Goal: Task Accomplishment & Management: Manage account settings

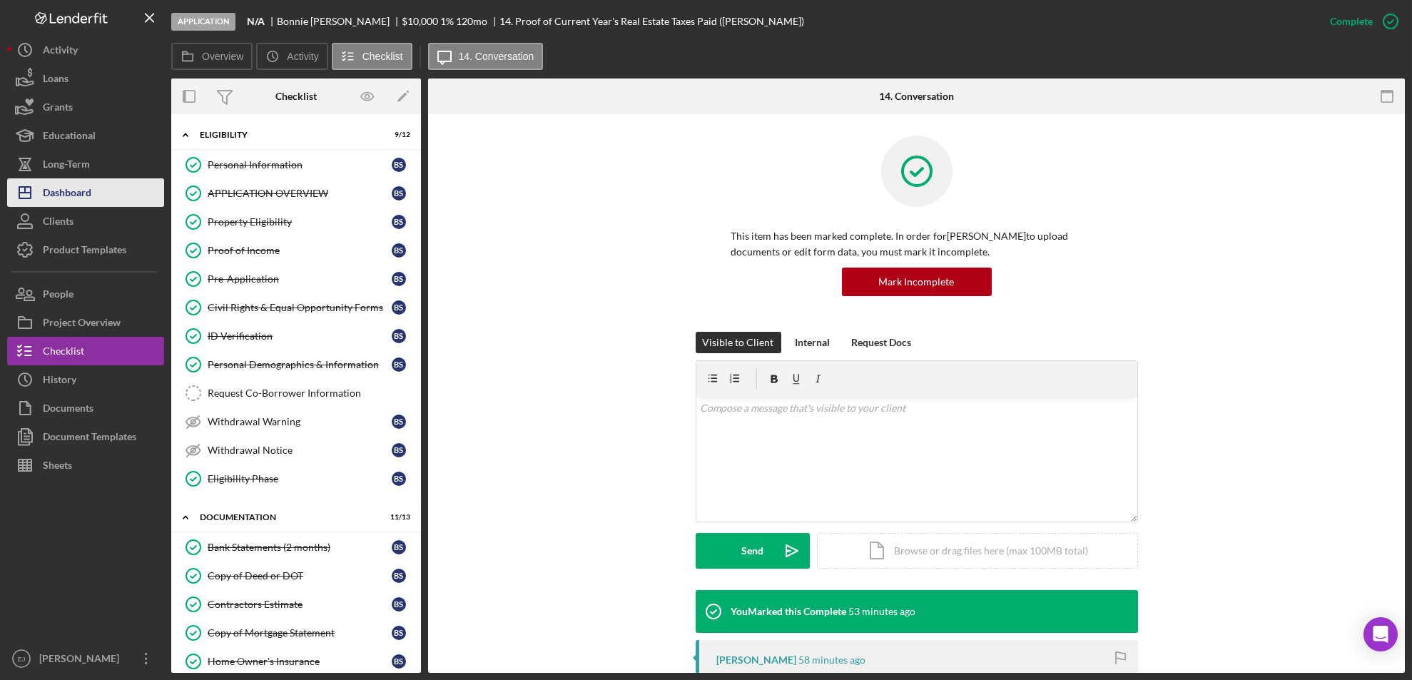
click at [84, 195] on div "Dashboard" at bounding box center [67, 194] width 49 height 32
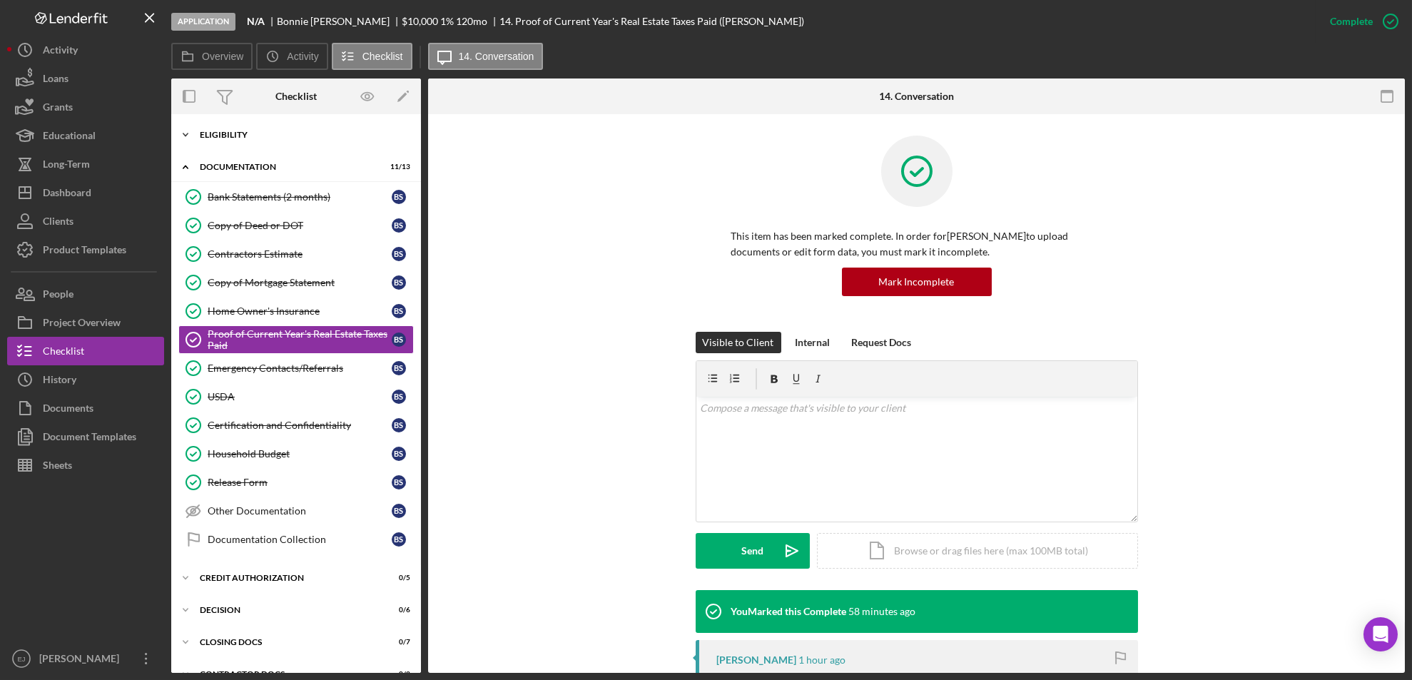
click at [205, 137] on div "Eligibility" at bounding box center [301, 135] width 203 height 9
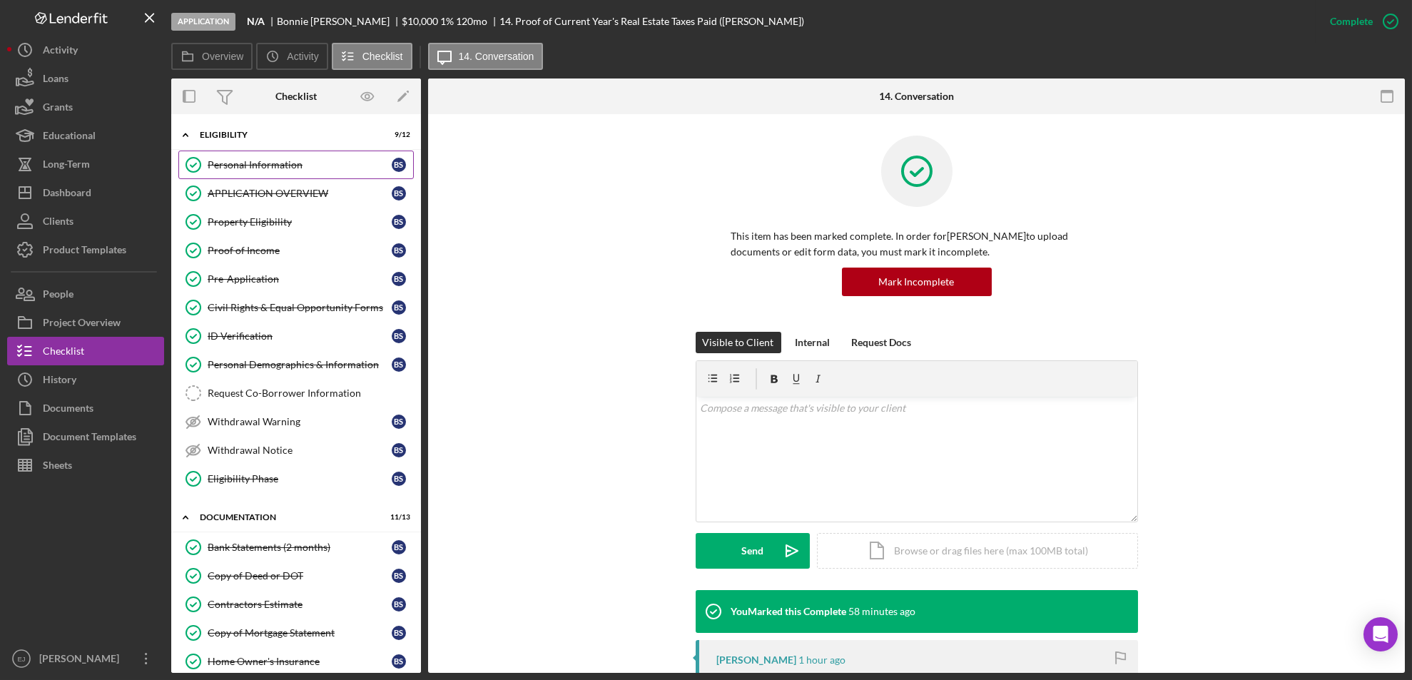
click at [235, 166] on div "Personal Information" at bounding box center [300, 164] width 184 height 11
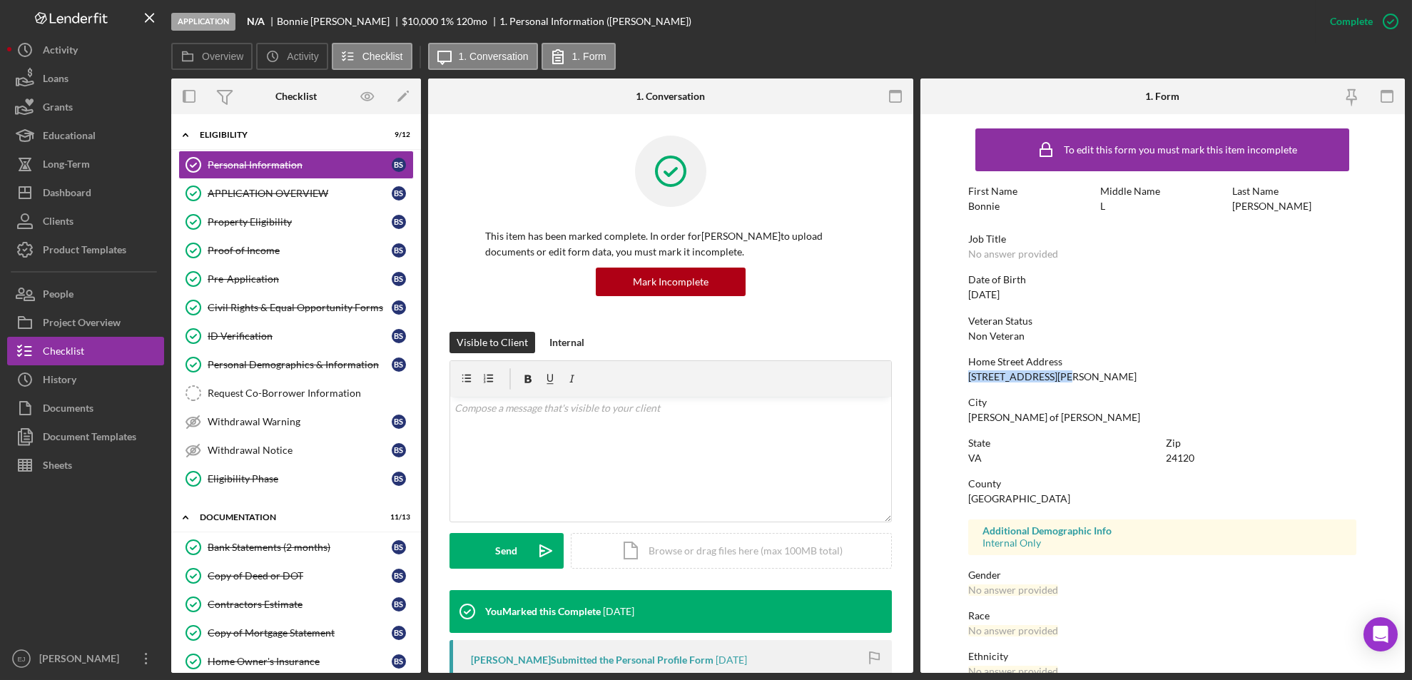
drag, startPoint x: 962, startPoint y: 374, endPoint x: 1075, endPoint y: 372, distance: 112.7
click at [1075, 372] on form "To edit this form you must mark this item incomplete First Name Bonnie Middle N…" at bounding box center [1162, 393] width 485 height 559
copy div "4996 Jeb Stuart Hwy"
click at [270, 223] on div "Property Eligibility" at bounding box center [300, 221] width 184 height 11
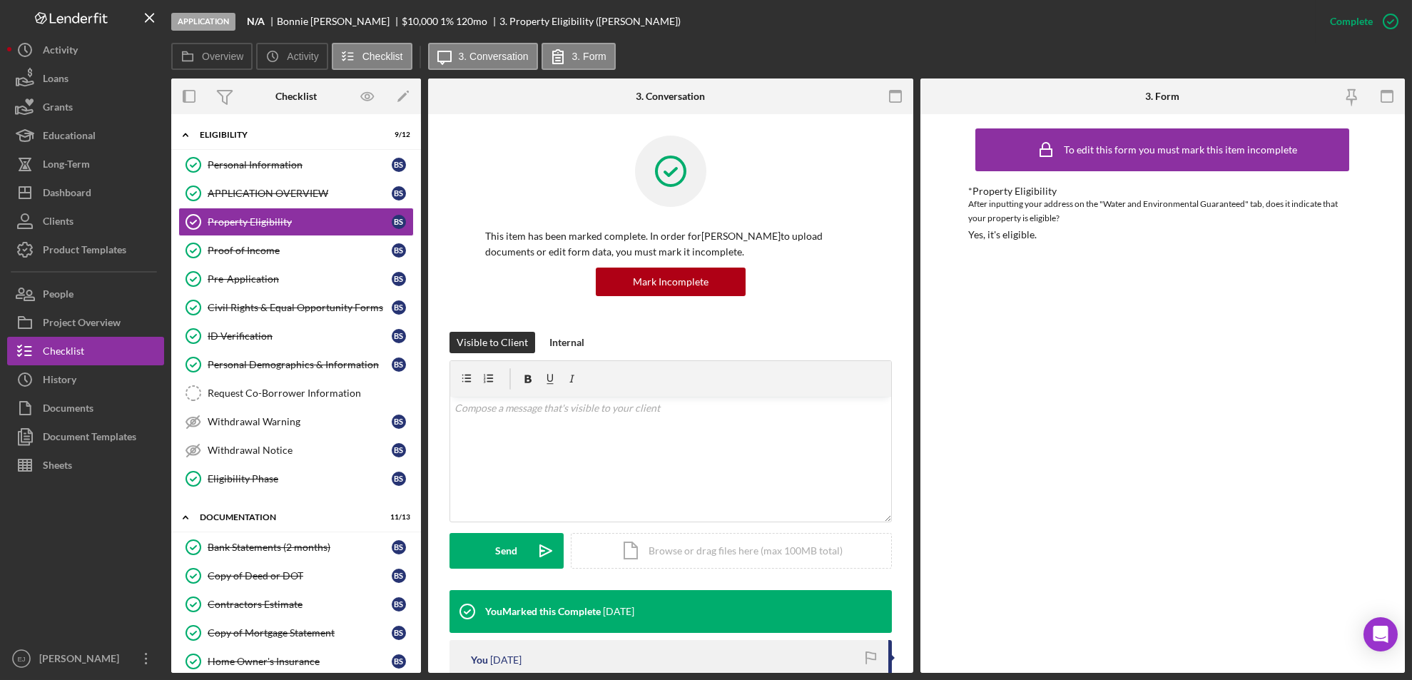
click at [913, 554] on div "Overview Internal Workflow Stage Application Icon/Dropdown Arrow Archive (can u…" at bounding box center [787, 375] width 1233 height 594
click at [913, 550] on div "Overview Internal Workflow Stage Application Icon/Dropdown Arrow Archive (can u…" at bounding box center [787, 375] width 1233 height 594
click at [915, 549] on div "Overview Internal Workflow Stage Application Icon/Dropdown Arrow Archive (can u…" at bounding box center [787, 375] width 1233 height 594
click at [908, 544] on div "This item has been marked complete. In order for Bonnie Scott to upload documen…" at bounding box center [670, 598] width 485 height 969
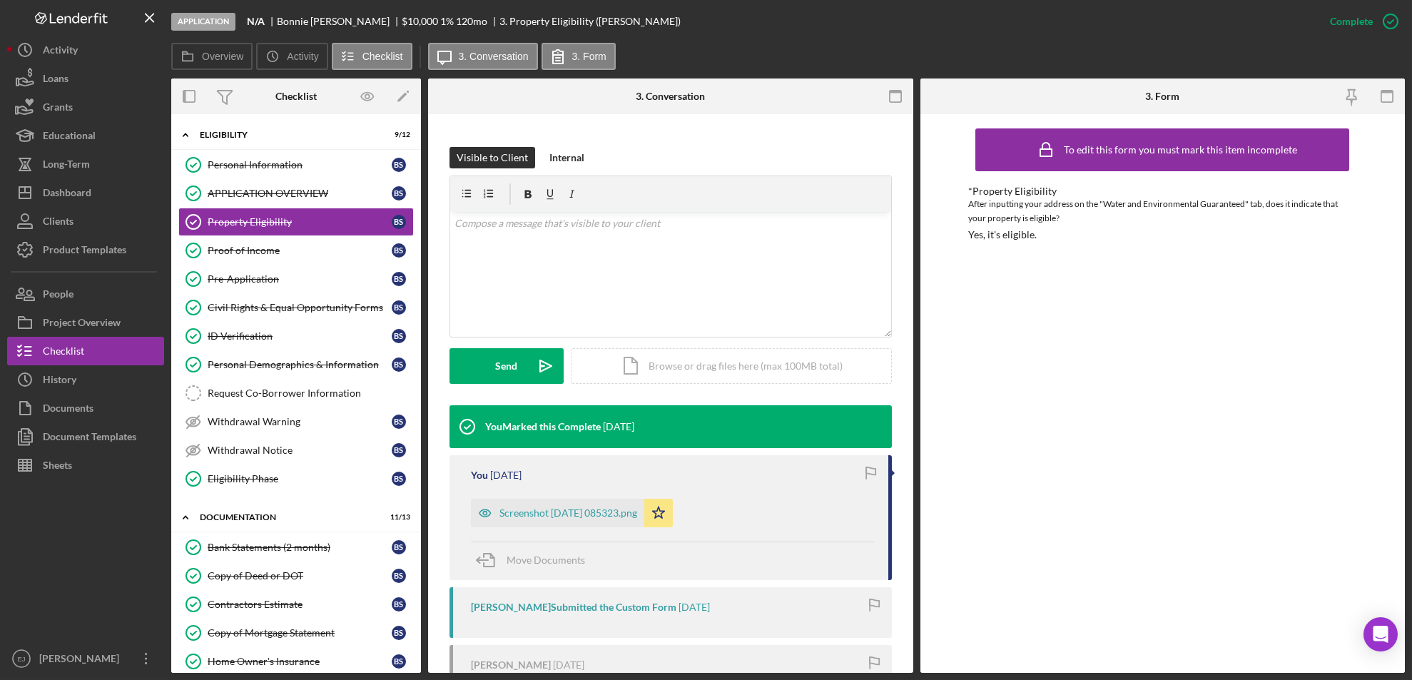
scroll to position [188, 0]
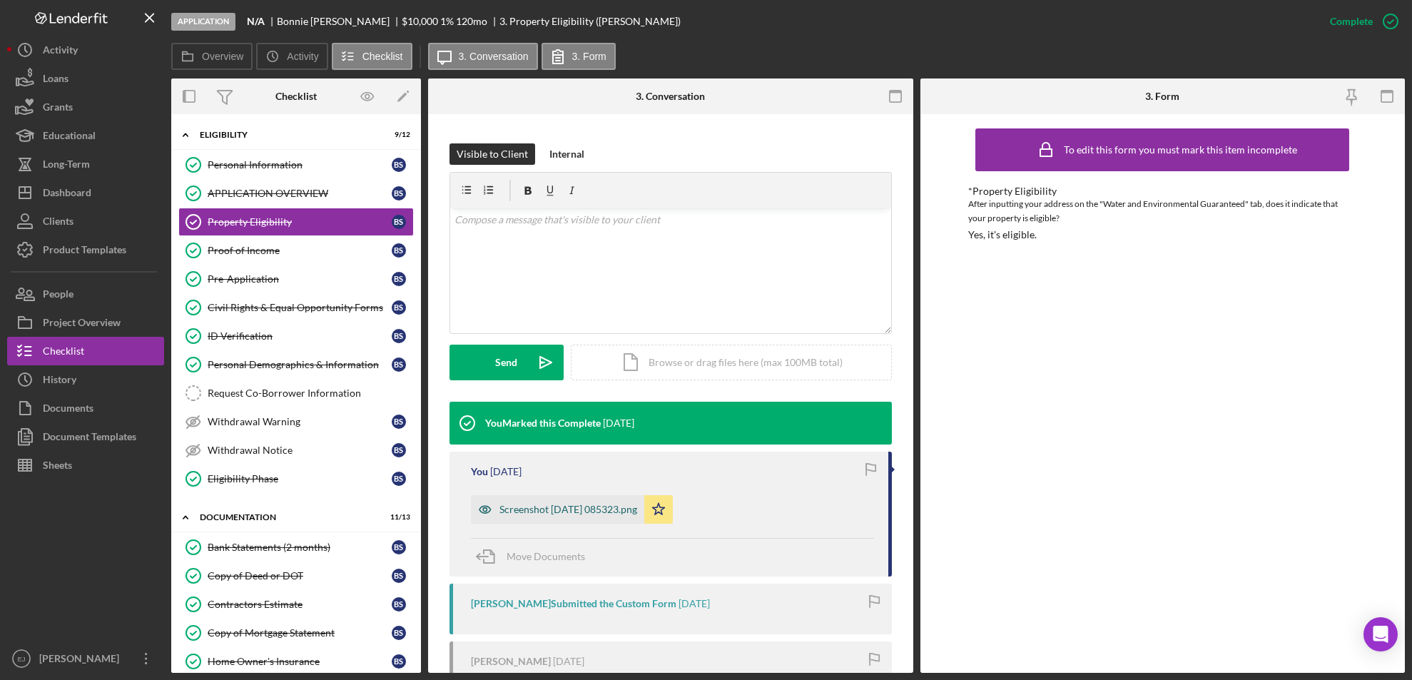
click at [591, 510] on div "Screenshot 2025-09-12 085323.png" at bounding box center [568, 509] width 138 height 11
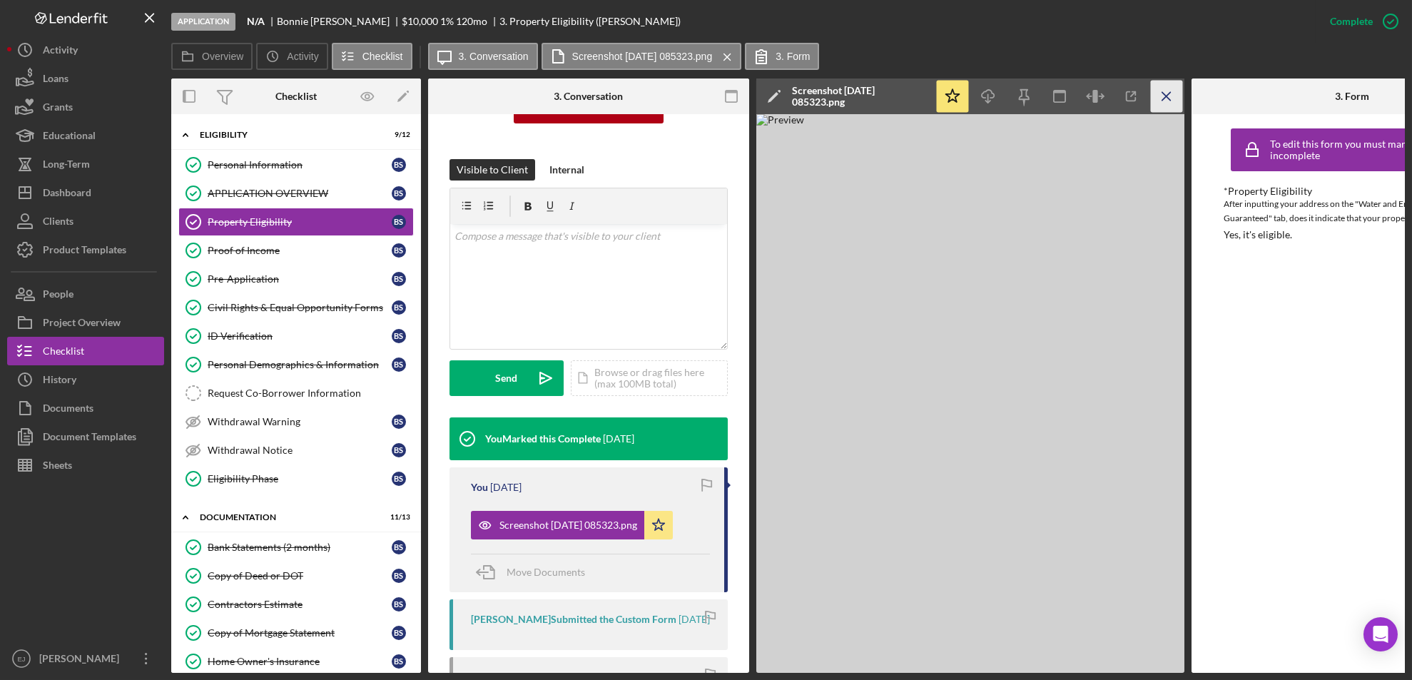
click at [1159, 89] on icon "Icon/Menu Close" at bounding box center [1167, 97] width 32 height 32
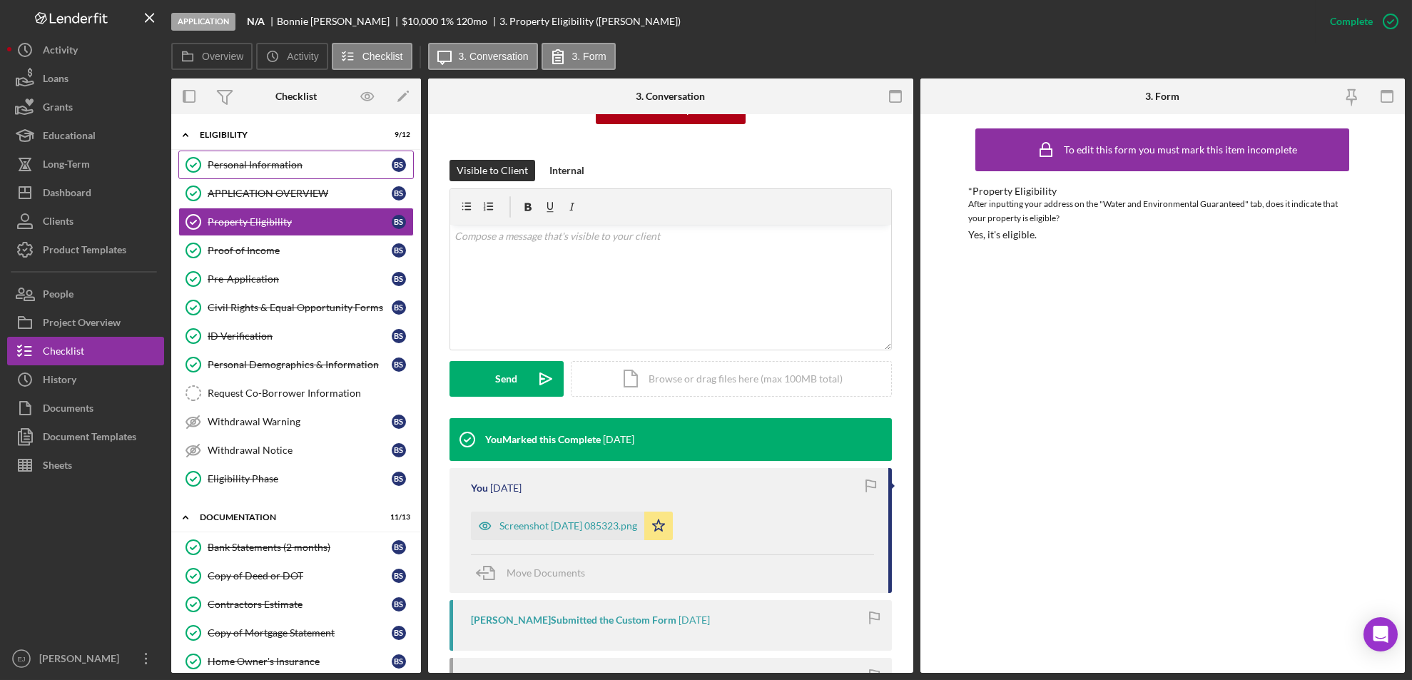
click at [260, 169] on div "Personal Information" at bounding box center [300, 164] width 184 height 11
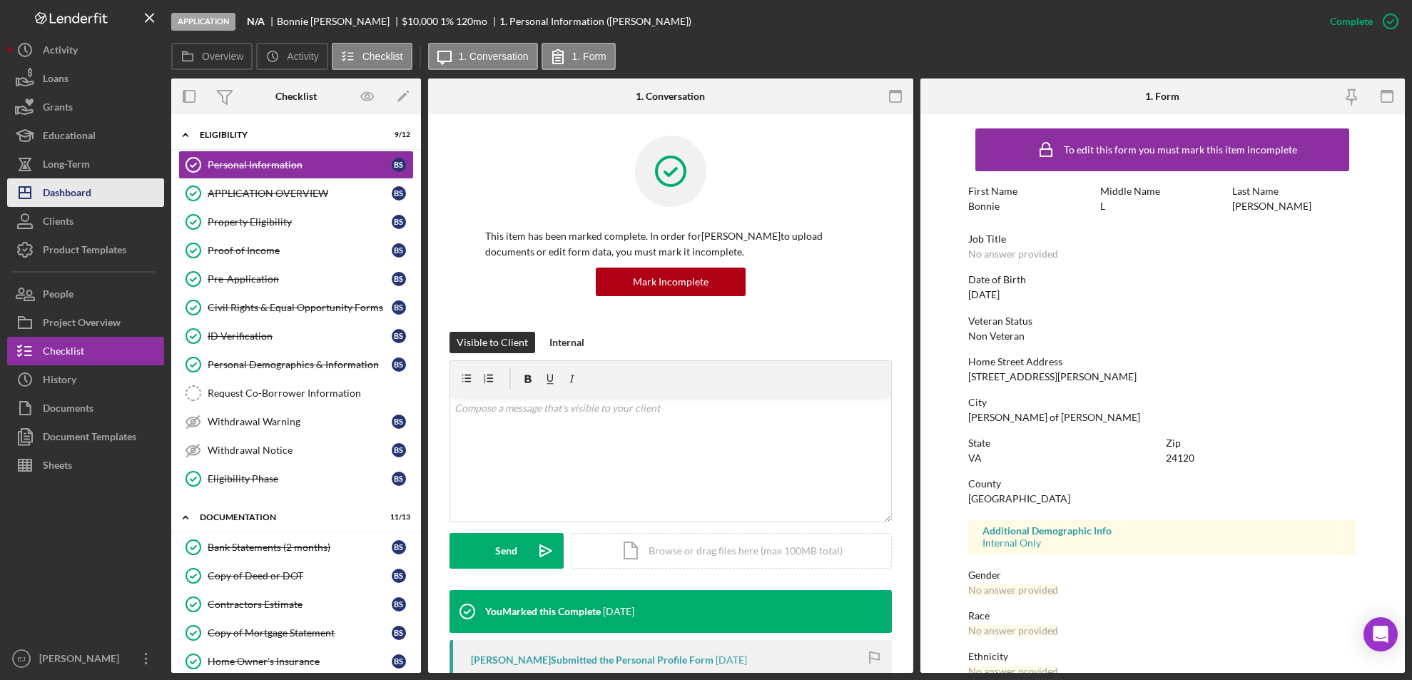
click at [115, 195] on button "Icon/Dashboard Dashboard" at bounding box center [85, 192] width 157 height 29
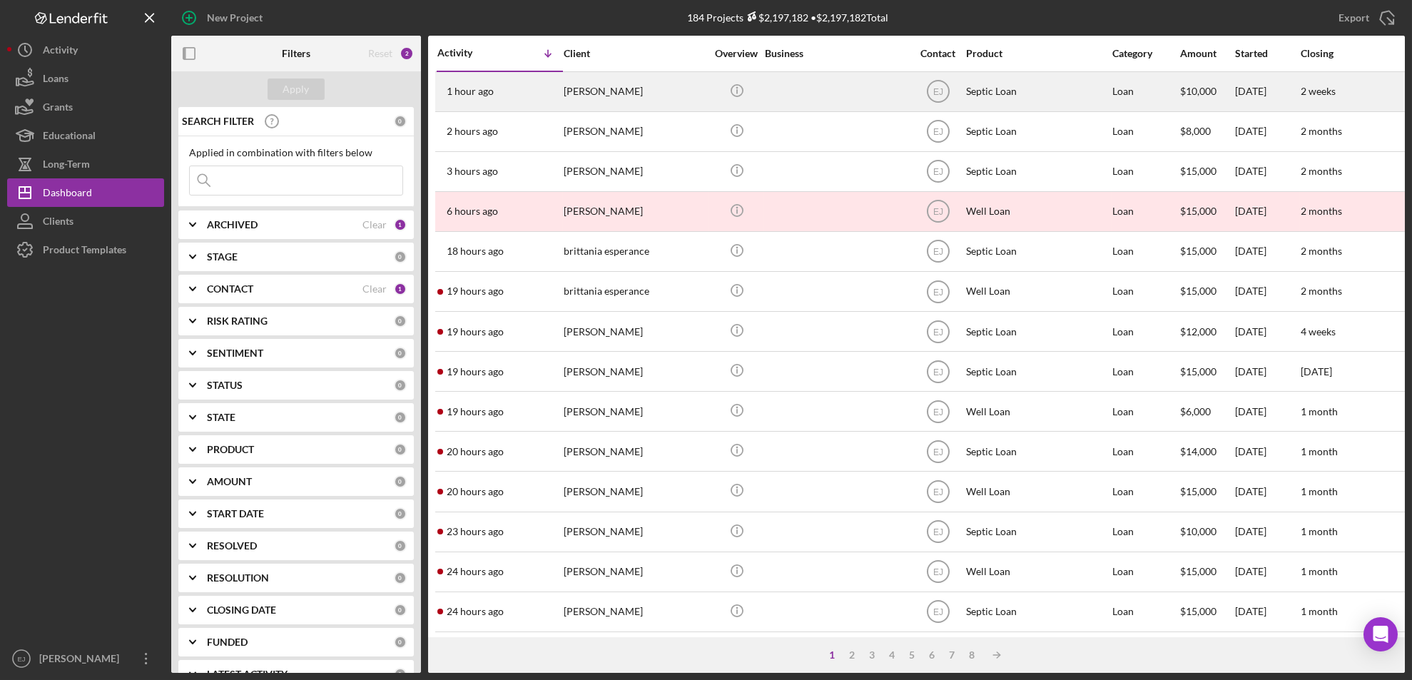
click at [620, 91] on div "[PERSON_NAME]" at bounding box center [635, 92] width 143 height 38
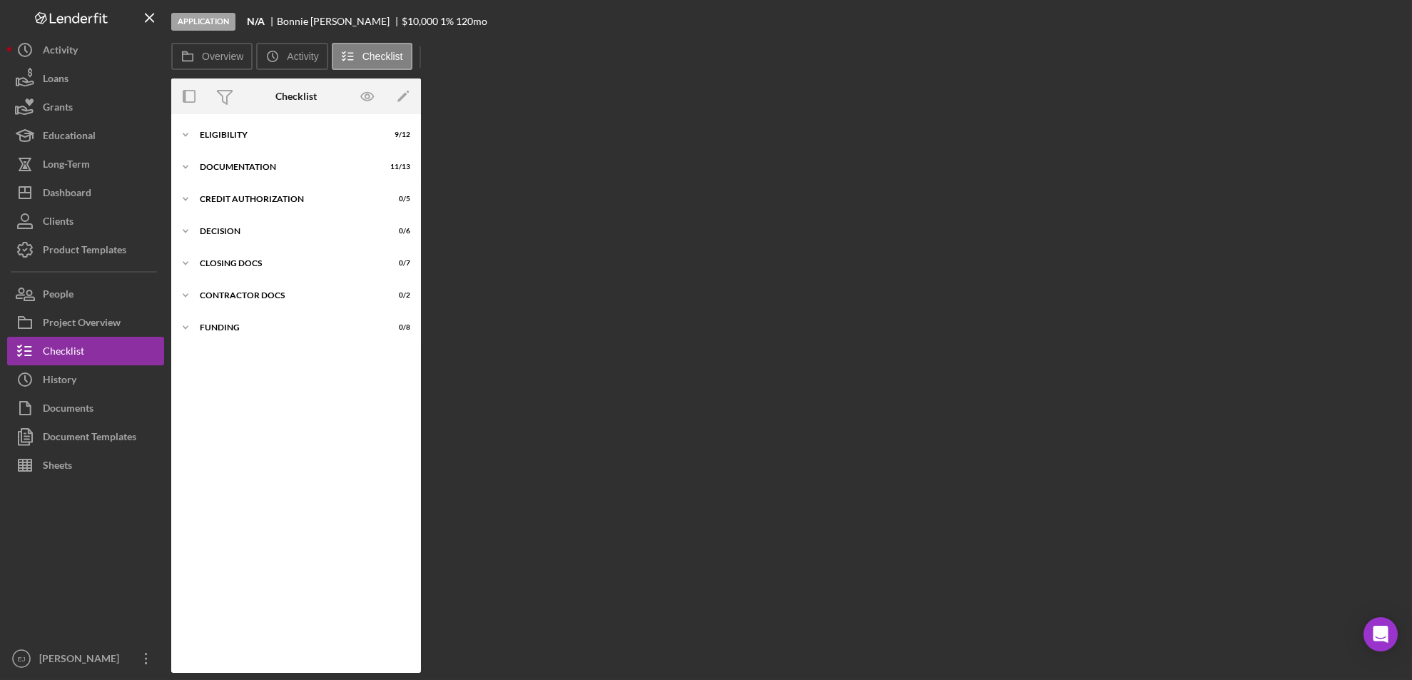
click at [620, 91] on div "Overview Internal Workflow Stage Application Icon/Dropdown Arrow Archive (can u…" at bounding box center [787, 375] width 1233 height 594
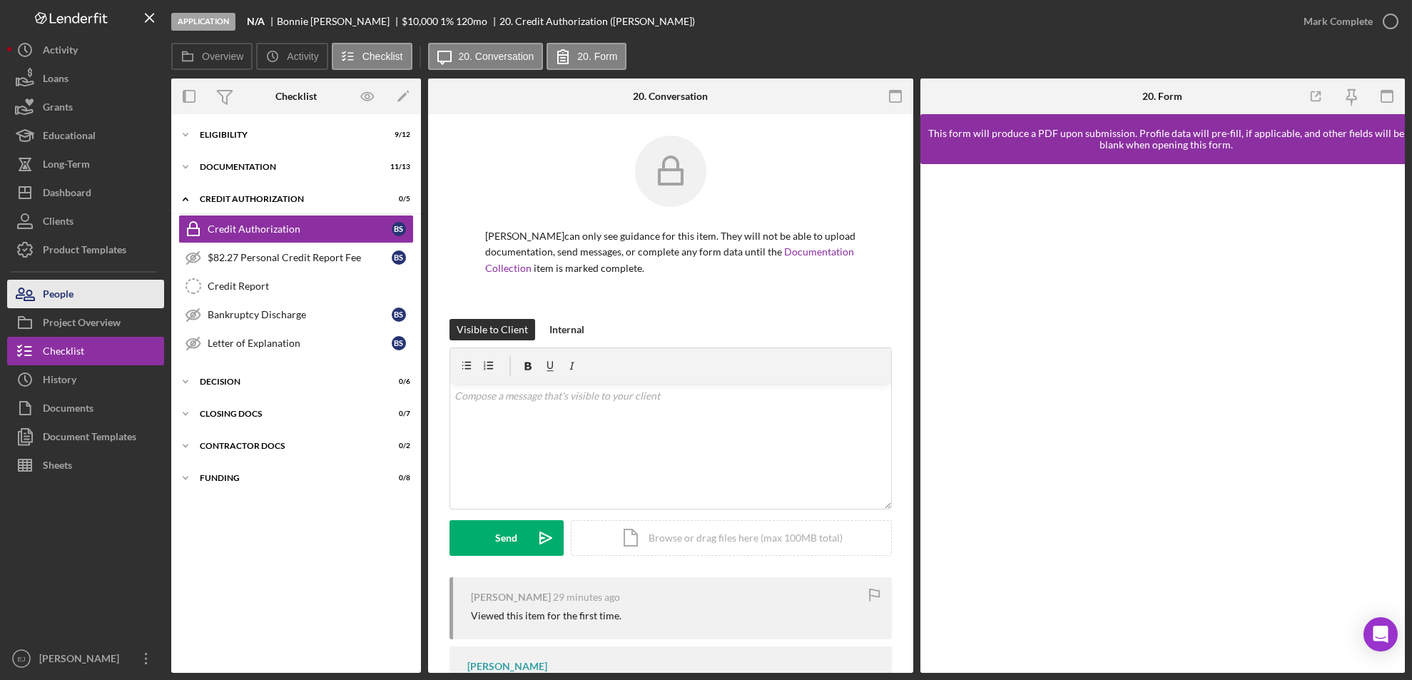
click at [60, 285] on div "People" at bounding box center [58, 296] width 31 height 32
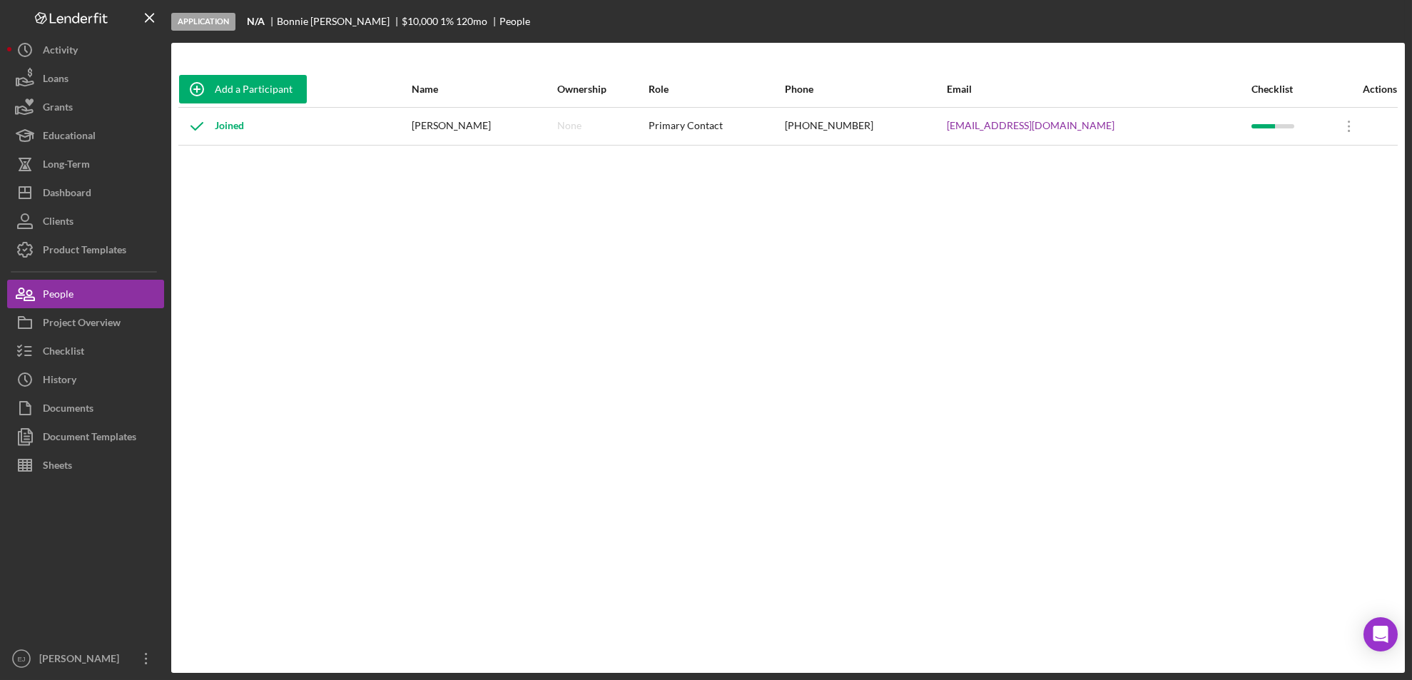
click at [945, 128] on div "(276) 692-5410" at bounding box center [865, 126] width 161 height 36
drag, startPoint x: 961, startPoint y: 128, endPoint x: 1116, endPoint y: 136, distance: 155.8
click at [1116, 136] on tr "Joined Bonnie Scott None Primary Contact (276) 692-5410 nicoleburress85@gmail.c…" at bounding box center [787, 126] width 1219 height 38
copy tr "nicoleburress85@gmail.com"
click at [89, 345] on button "Checklist" at bounding box center [85, 351] width 157 height 29
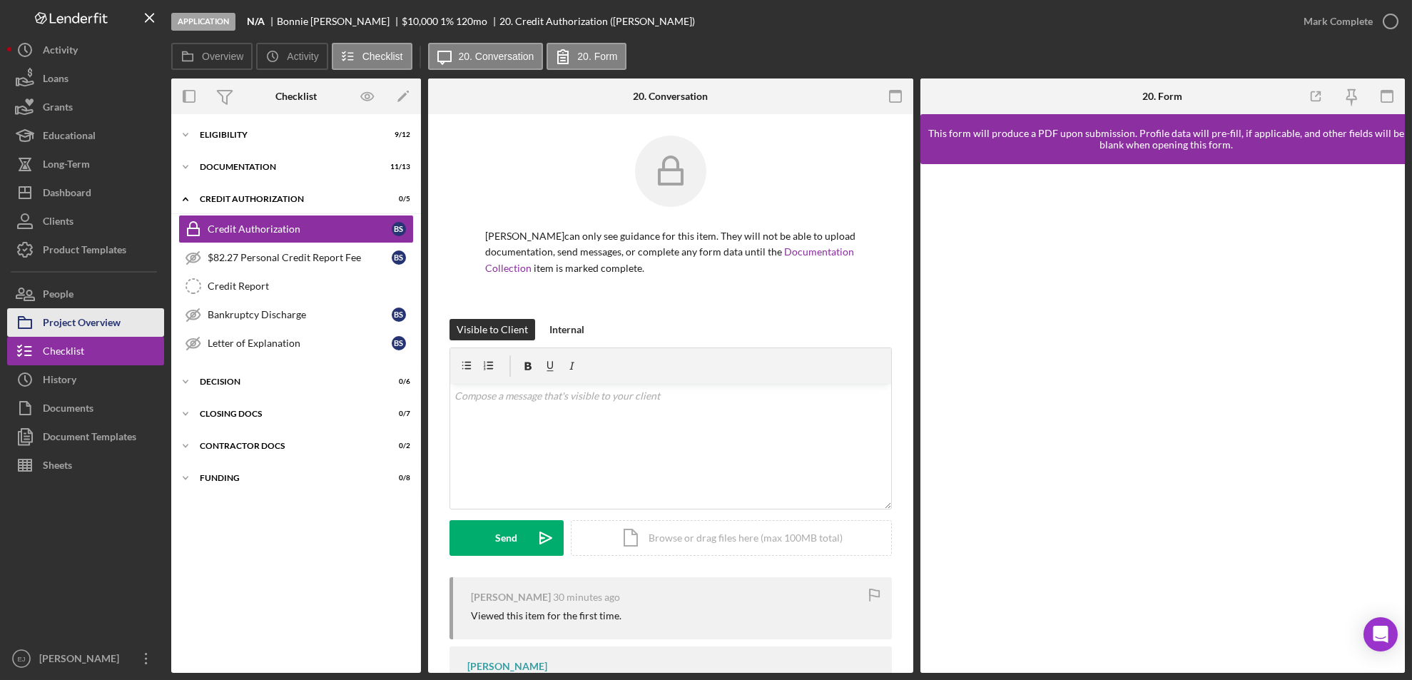
click at [95, 327] on div "Project Overview" at bounding box center [82, 324] width 78 height 32
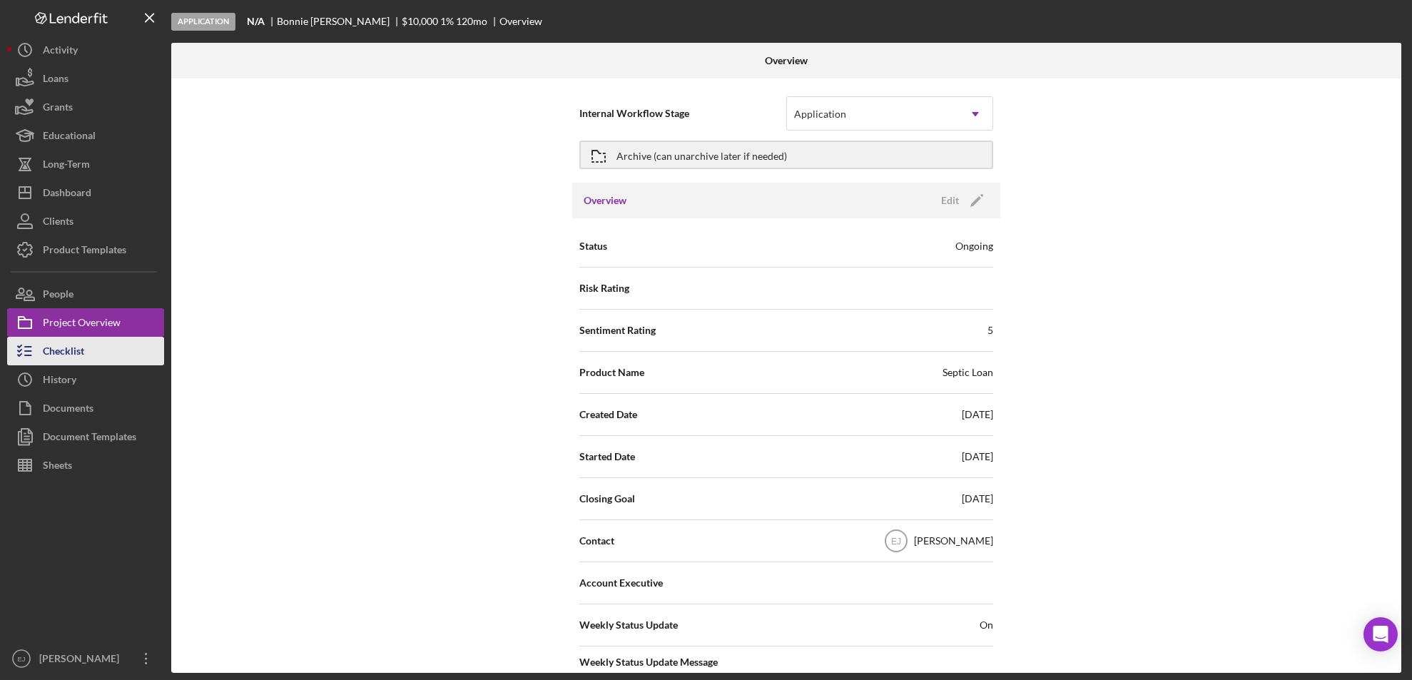
click at [72, 355] on div "Checklist" at bounding box center [63, 353] width 41 height 32
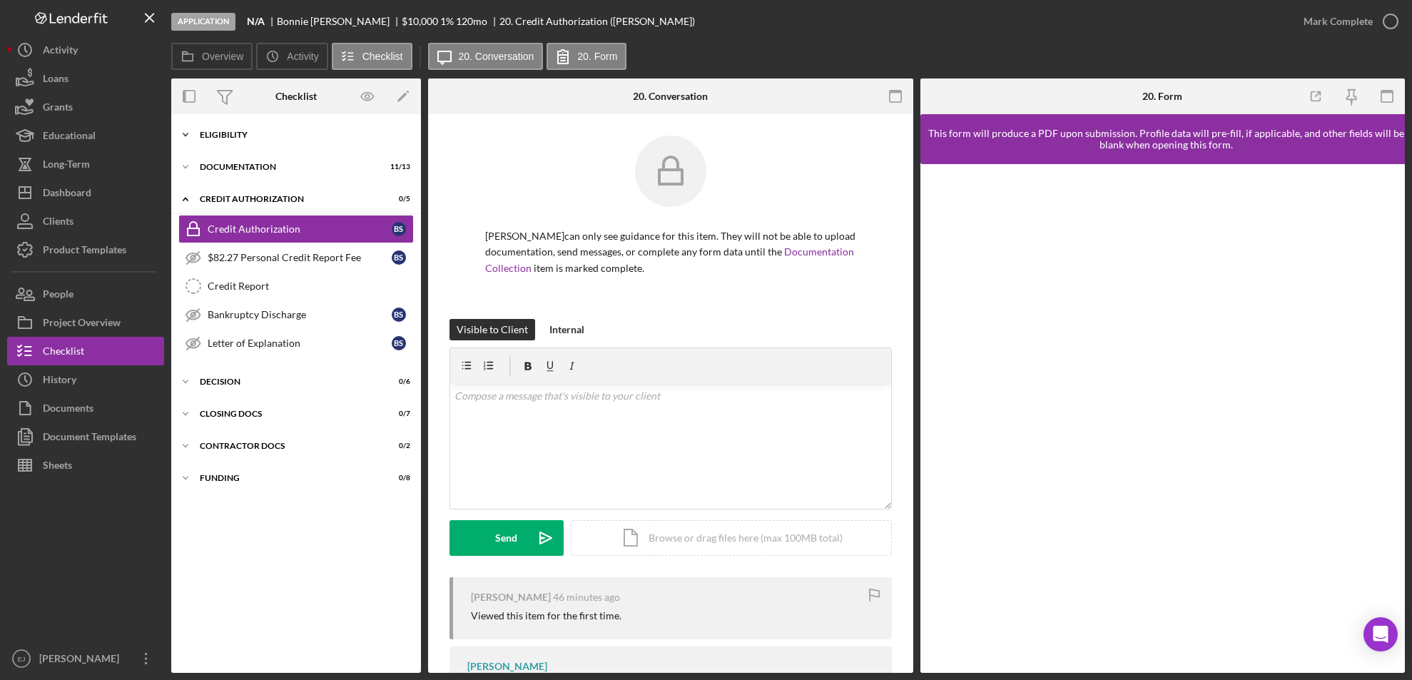
click at [196, 131] on icon "Icon/Expander" at bounding box center [185, 135] width 29 height 29
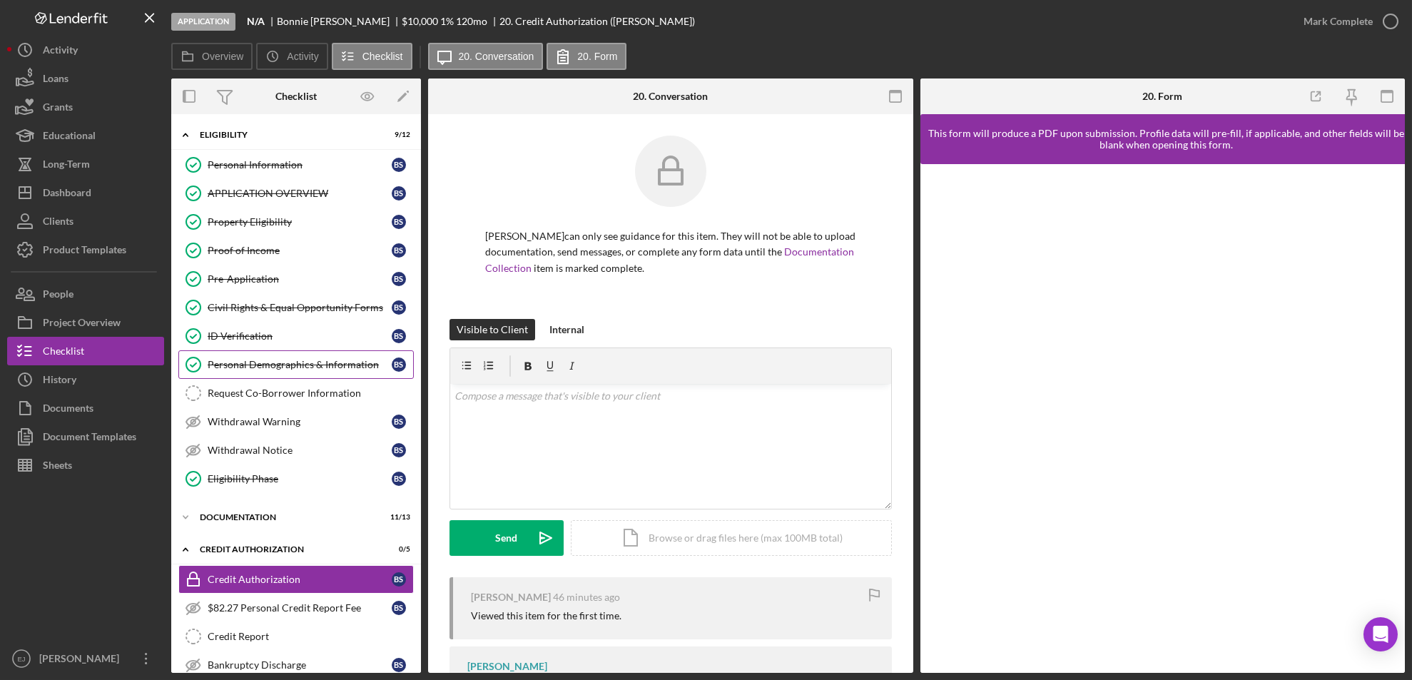
click at [293, 364] on div "Personal Demographics & Information" at bounding box center [300, 364] width 184 height 11
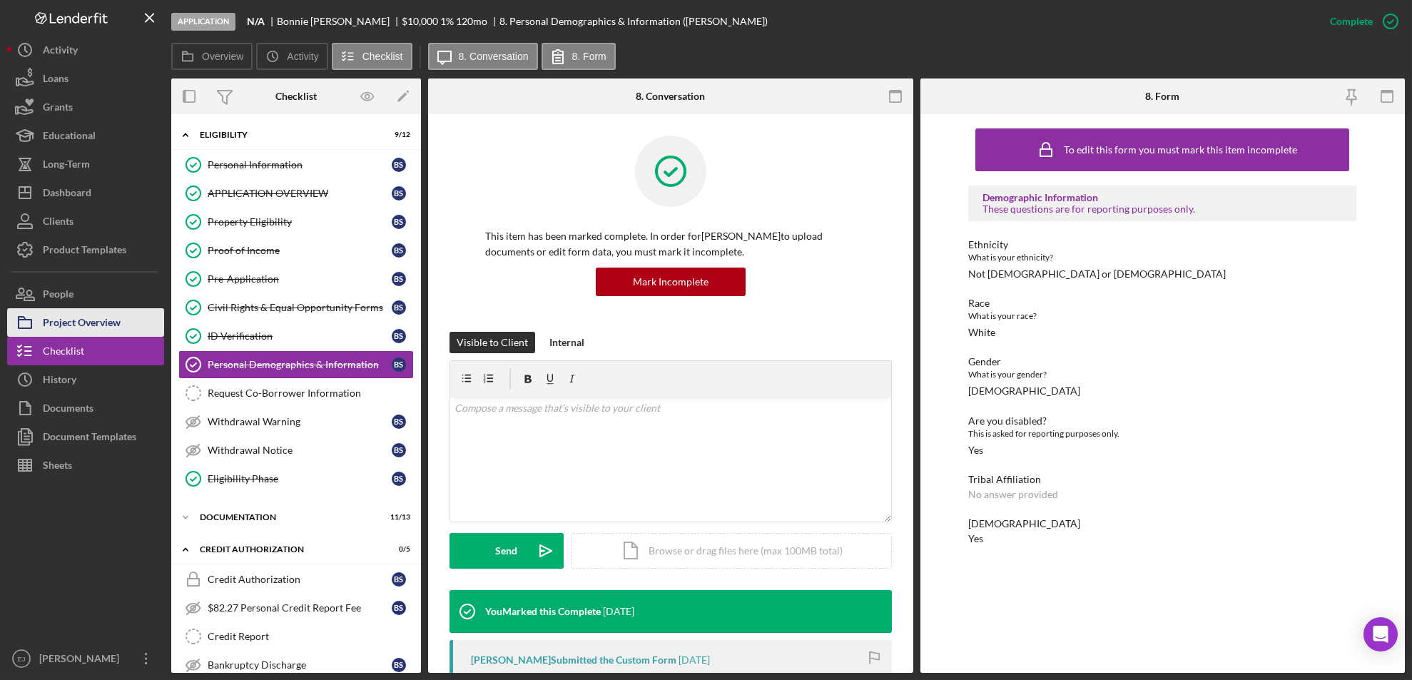
click at [86, 332] on div "Project Overview" at bounding box center [82, 324] width 78 height 32
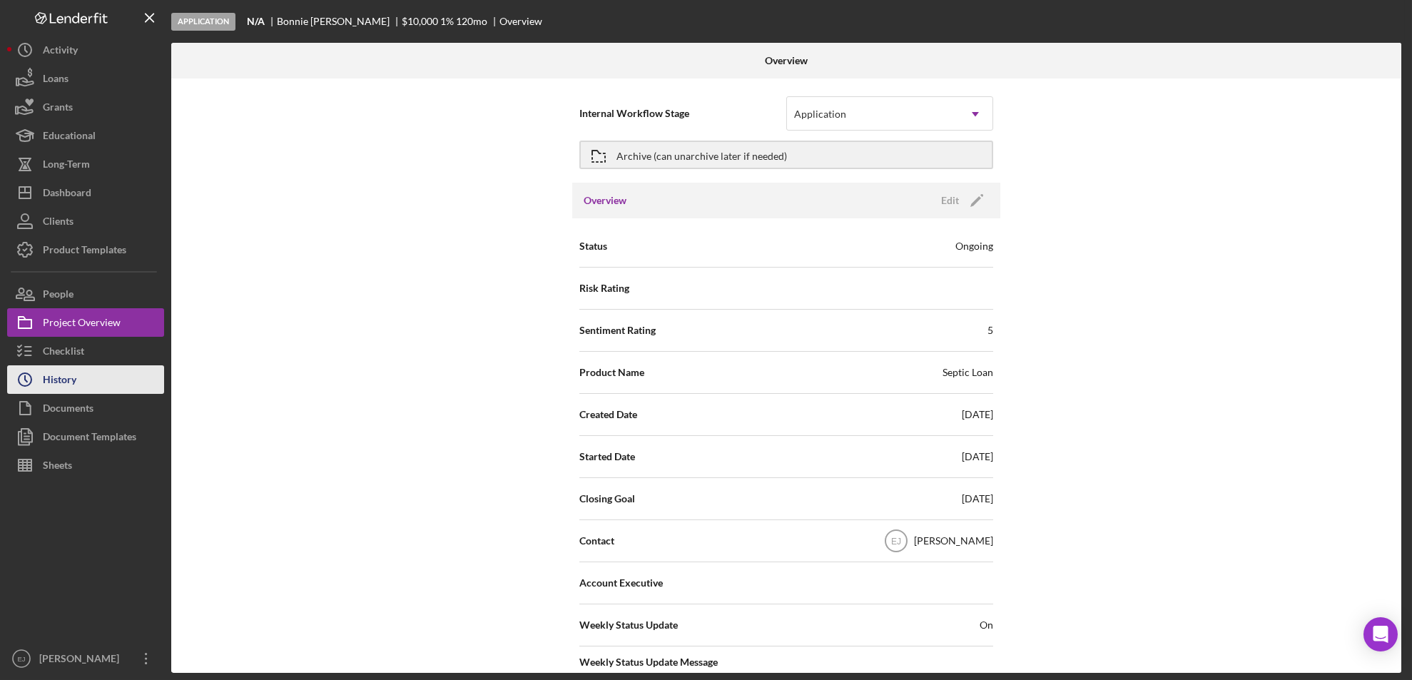
click at [82, 373] on button "Icon/History History" at bounding box center [85, 379] width 157 height 29
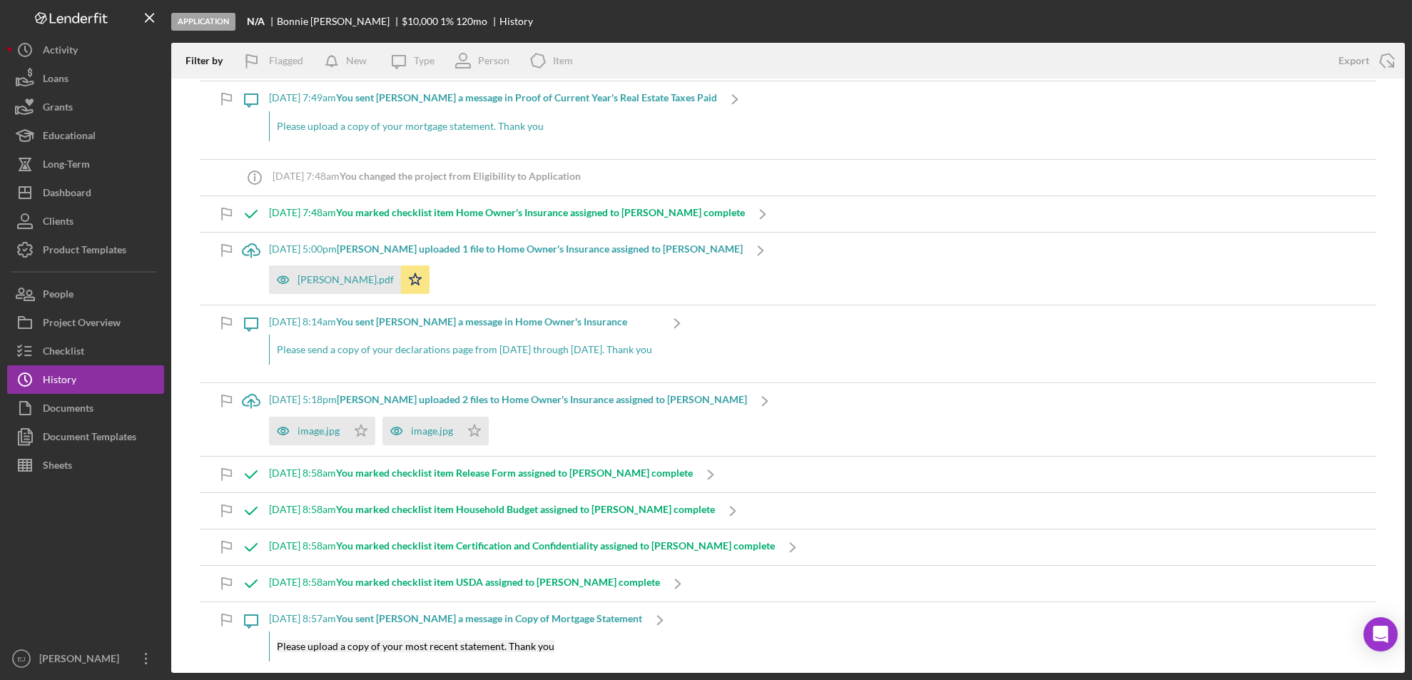
scroll to position [950, 0]
click at [1404, 659] on div "10/9/2025 at 3:44pm Bonnie S. viewed this item for the first time Icon/Navigate…" at bounding box center [787, 375] width 1233 height 594
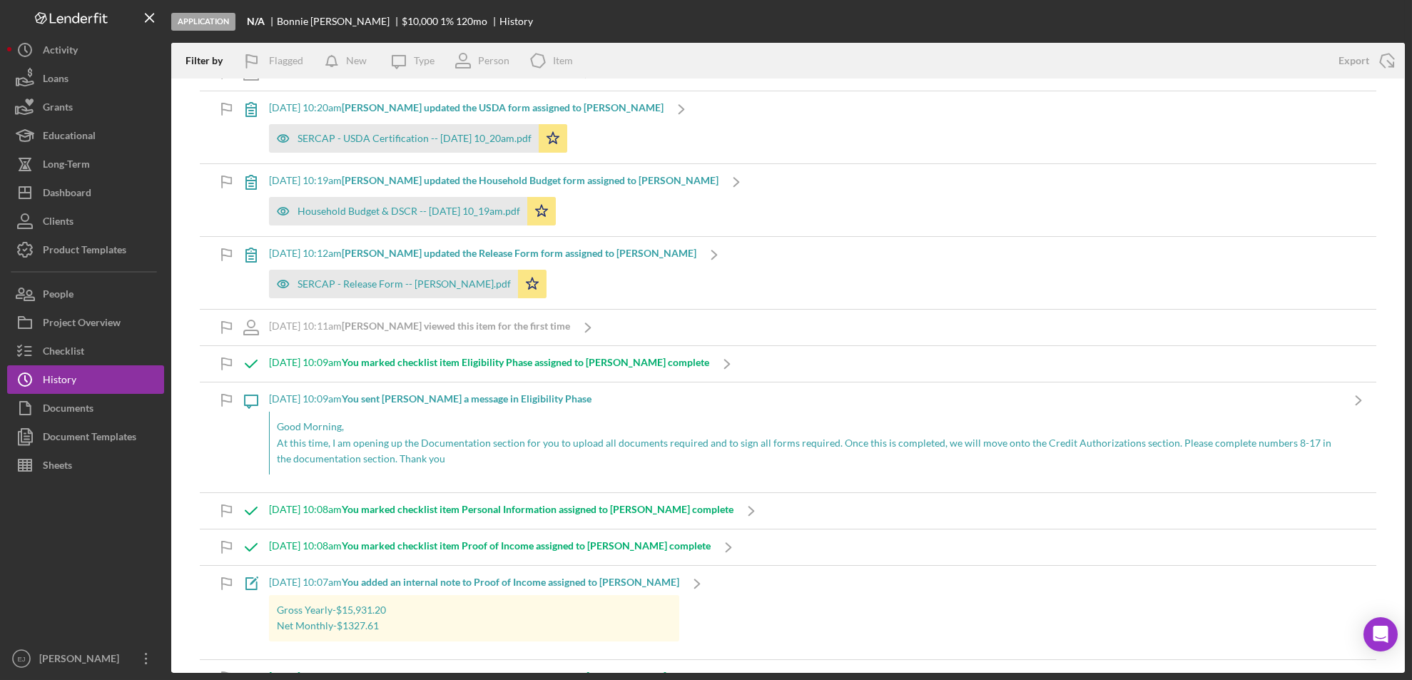
scroll to position [2244, 0]
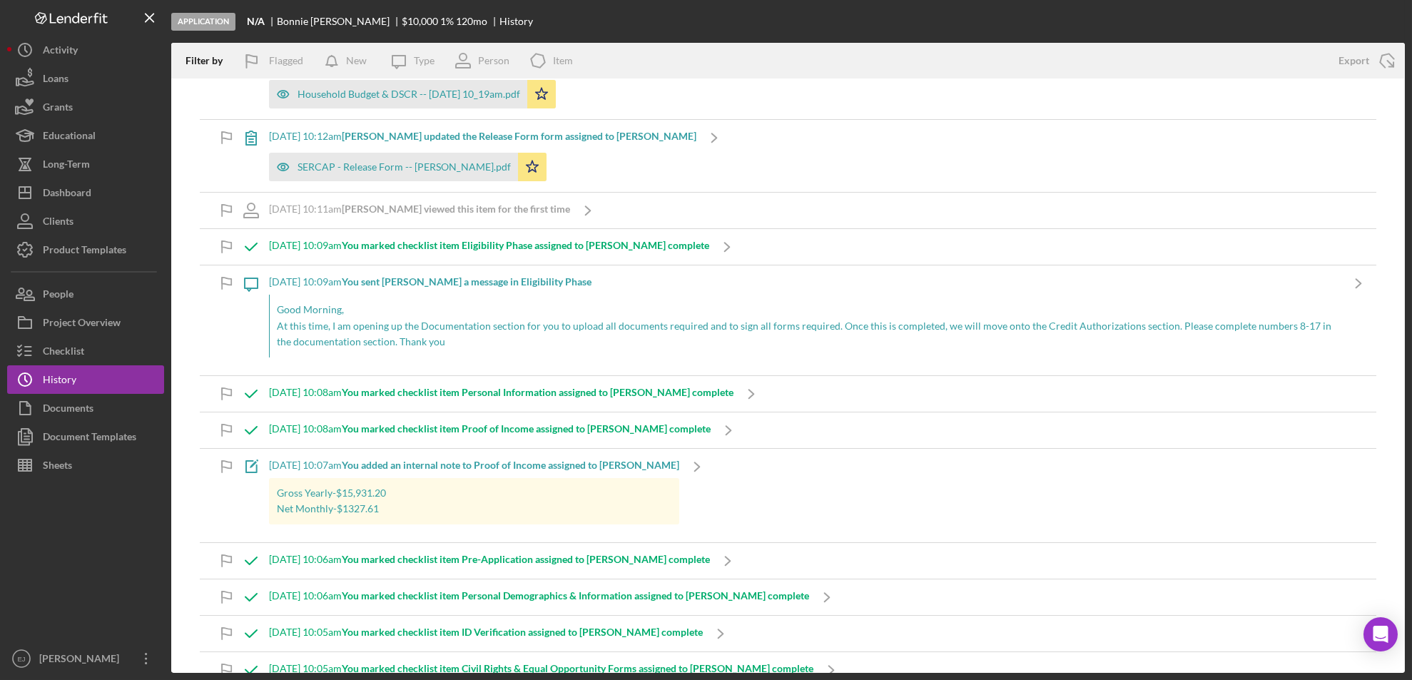
click at [845, 131] on div "9/12/2025 at 10:12am Bonnie S. updated the Release Form form assigned to Bonnie…" at bounding box center [788, 156] width 1176 height 72
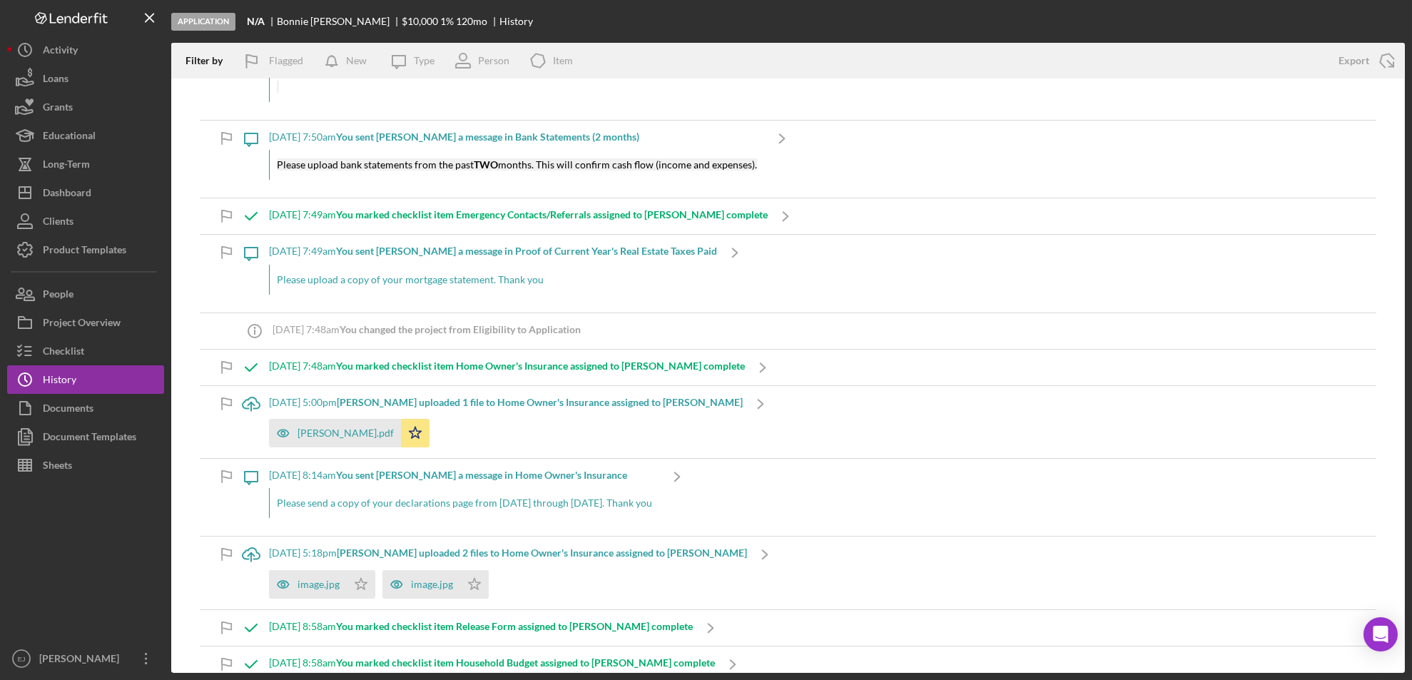
scroll to position [820, 0]
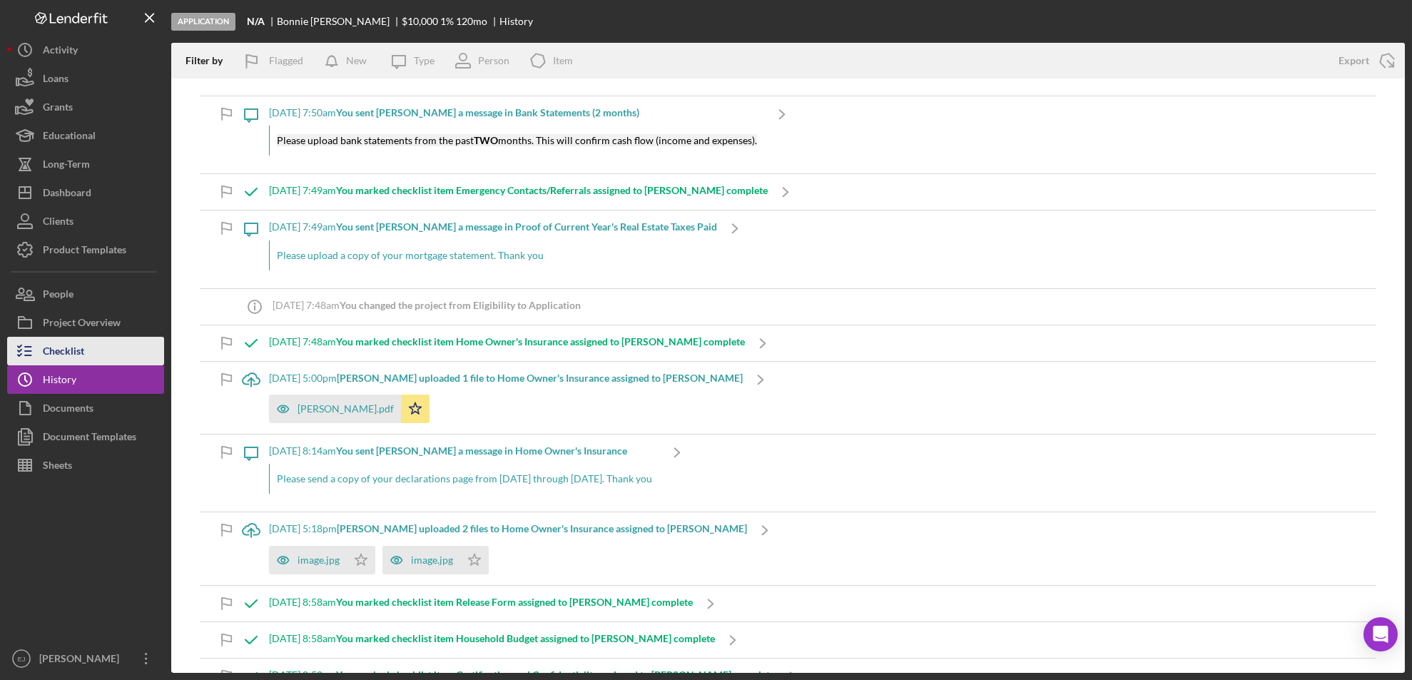
click at [81, 354] on div "Checklist" at bounding box center [63, 353] width 41 height 32
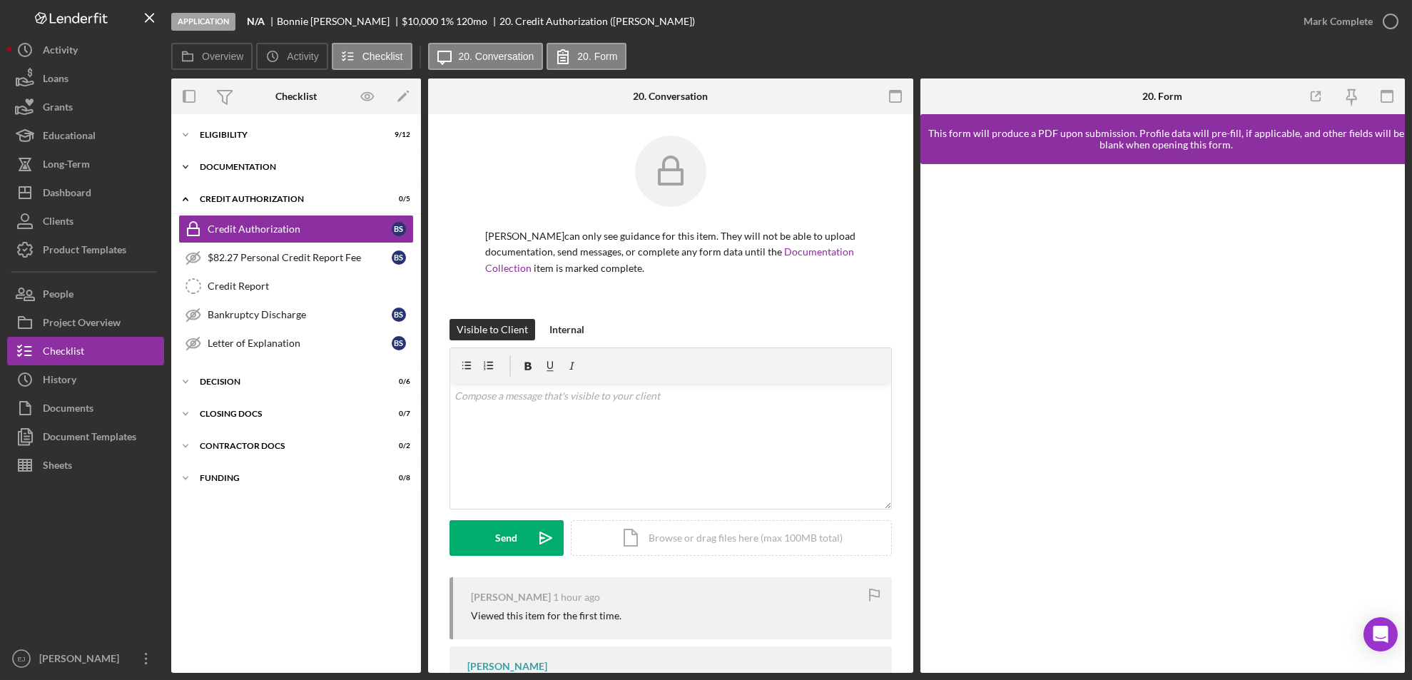
click at [192, 166] on icon "Icon/Expander" at bounding box center [185, 167] width 29 height 29
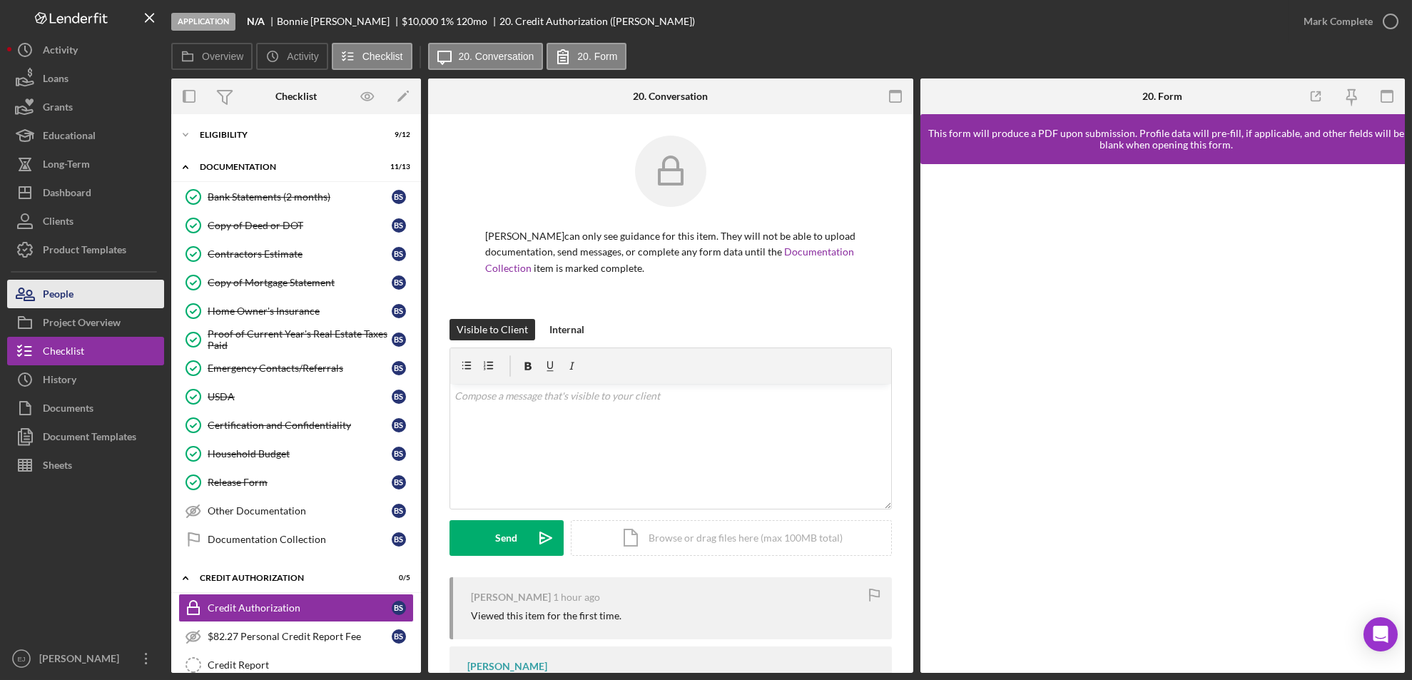
click at [88, 301] on button "People" at bounding box center [85, 294] width 157 height 29
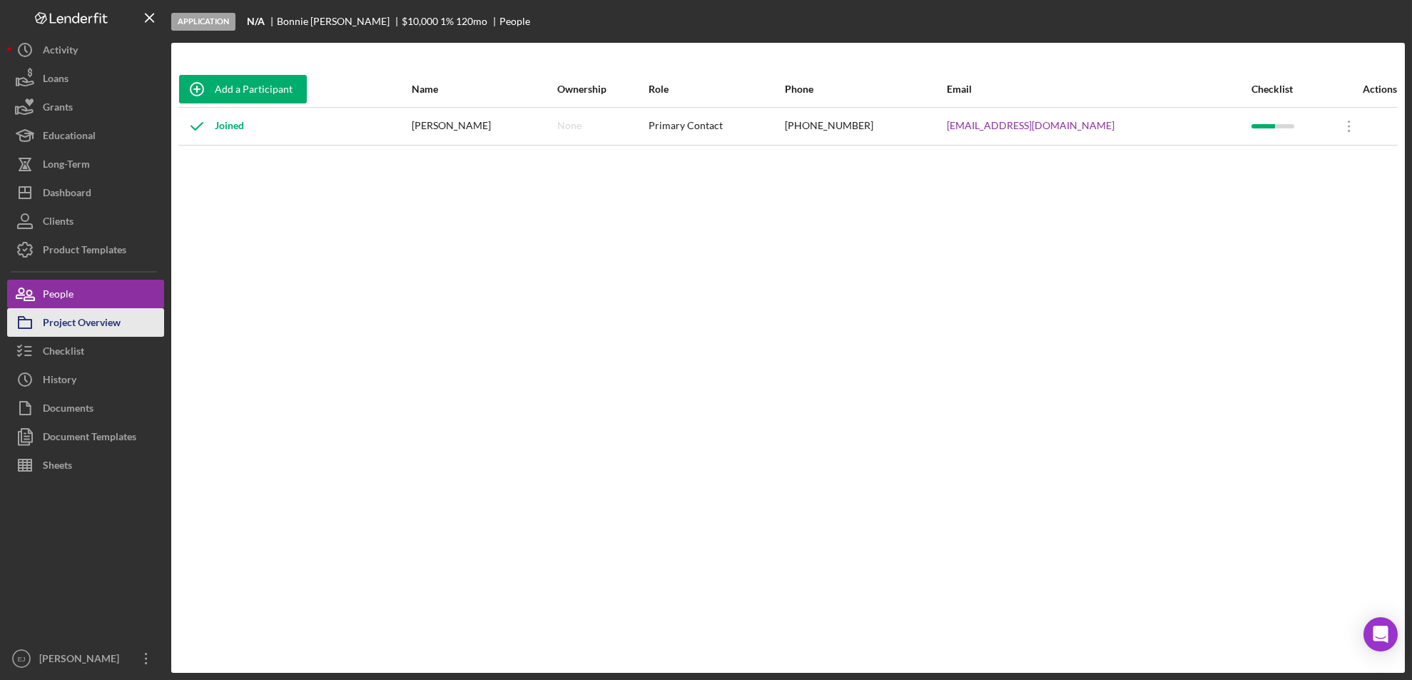
click at [74, 332] on div "Project Overview" at bounding box center [82, 324] width 78 height 32
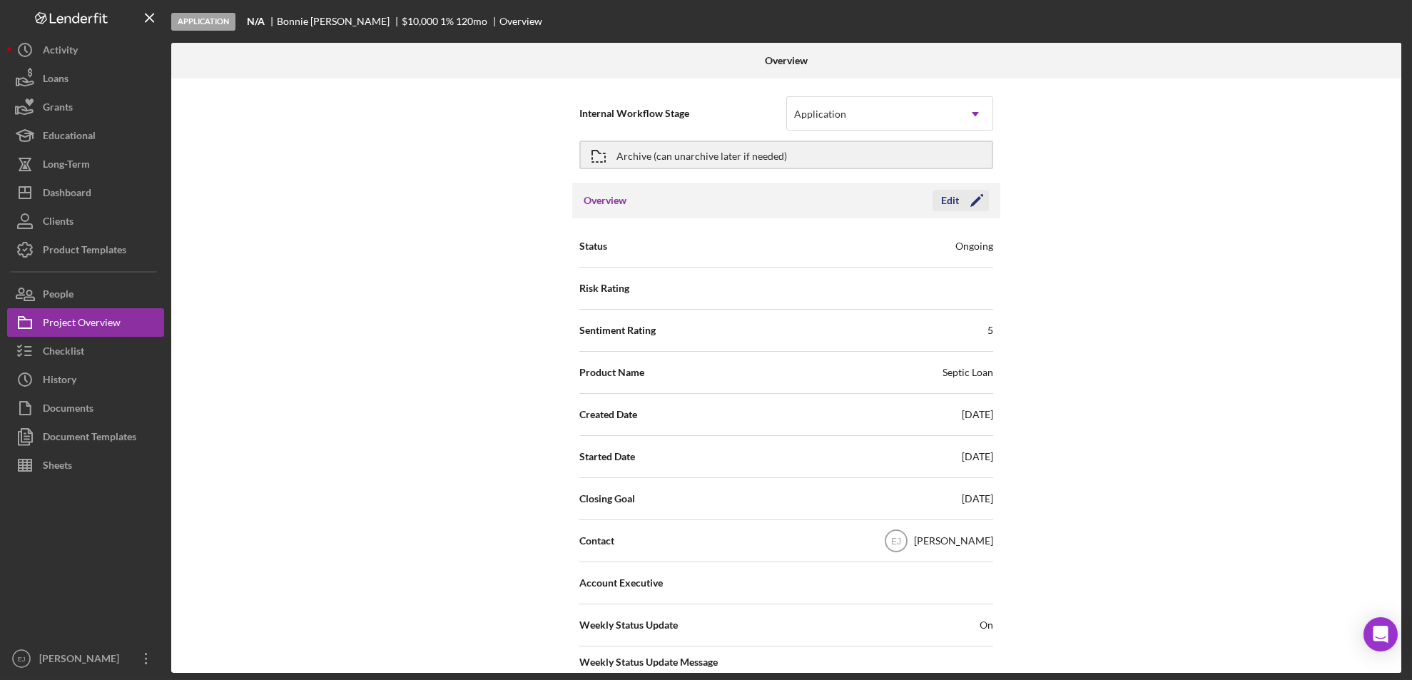
click at [952, 198] on div "Edit" at bounding box center [950, 200] width 18 height 21
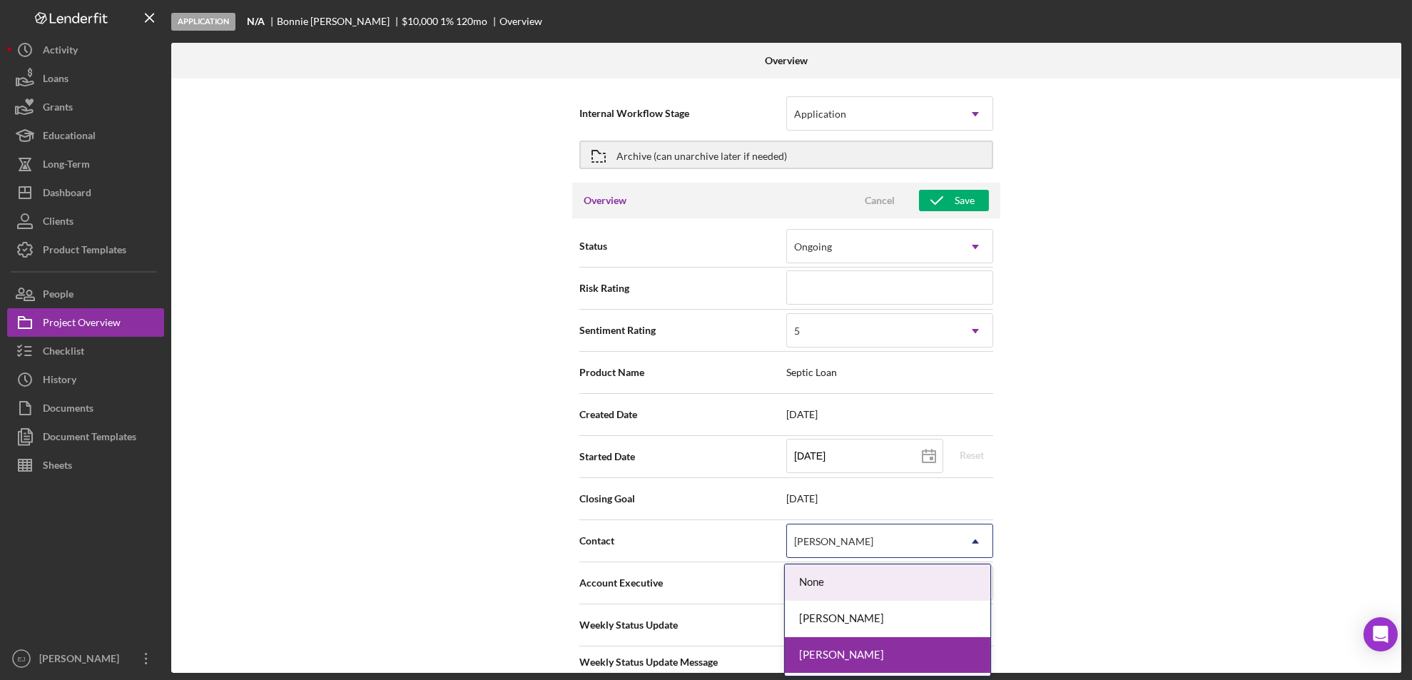
click at [977, 543] on icon "Icon/Dropdown Arrow" at bounding box center [975, 541] width 34 height 34
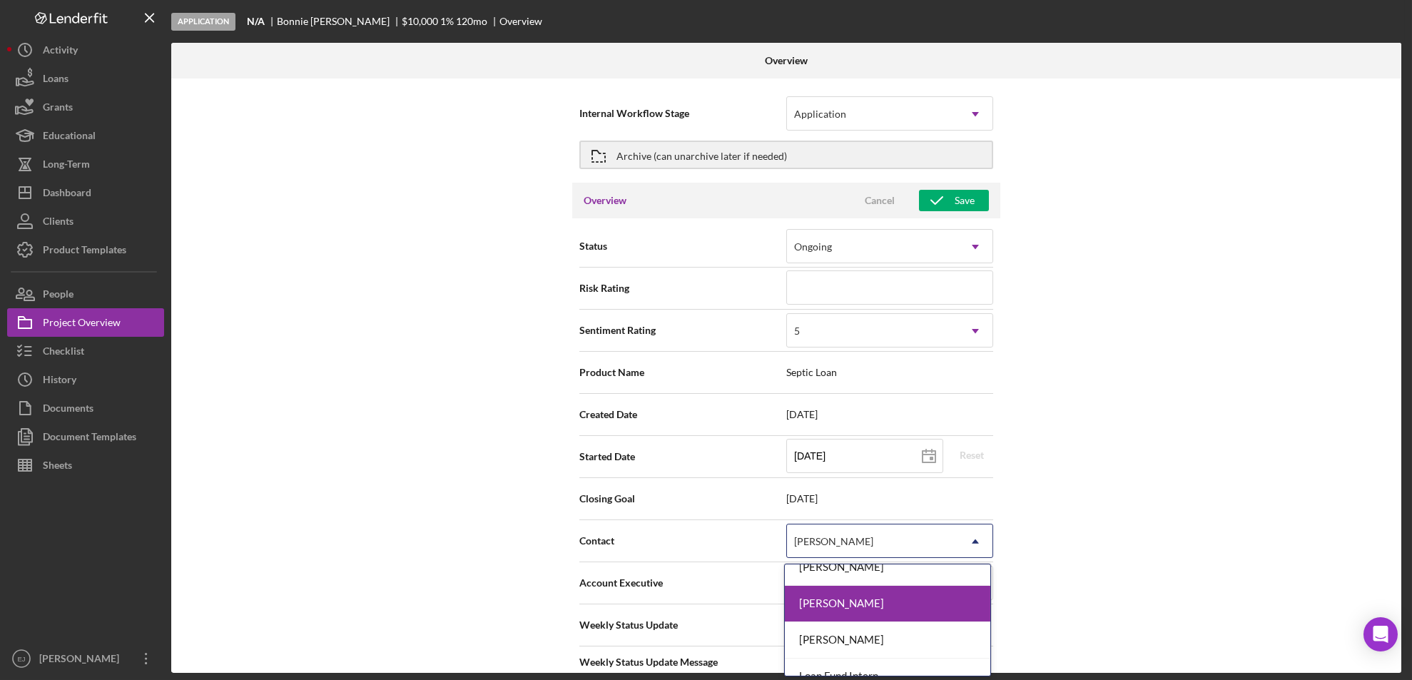
scroll to position [96, 0]
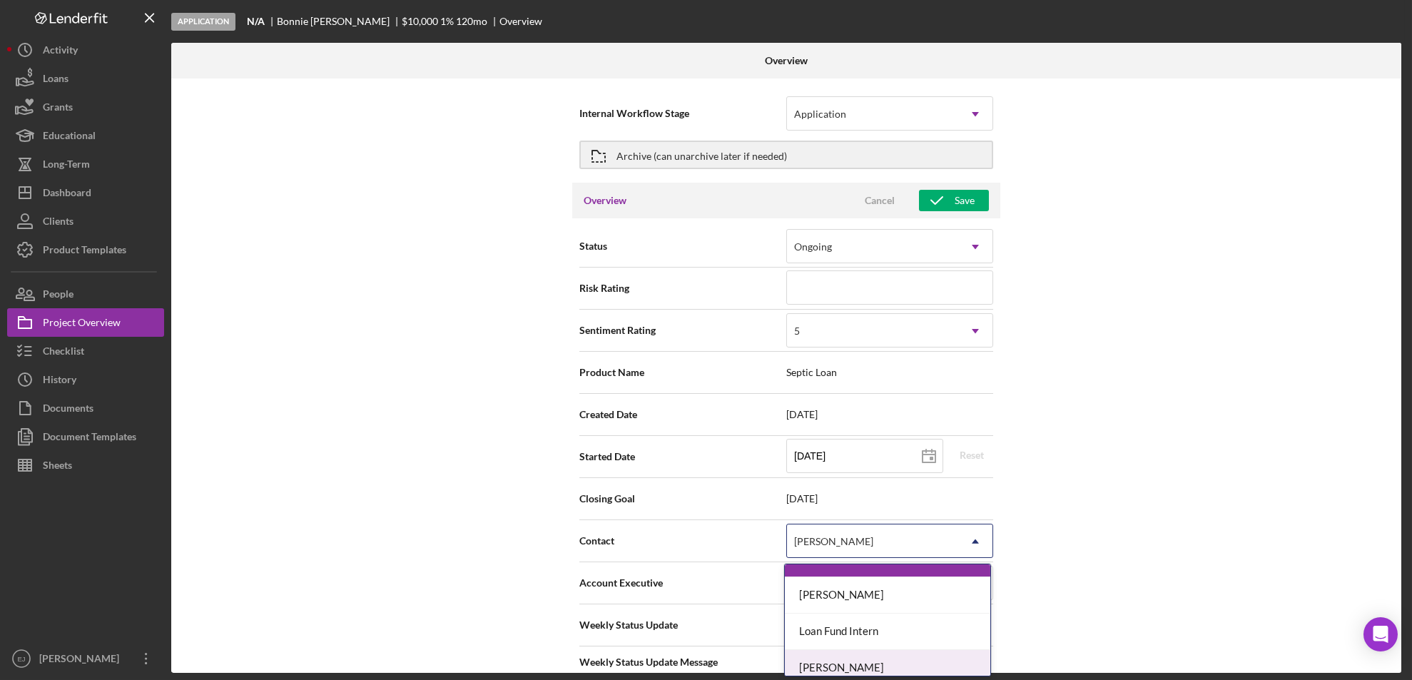
click at [946, 663] on div "Lois Miller" at bounding box center [887, 668] width 205 height 36
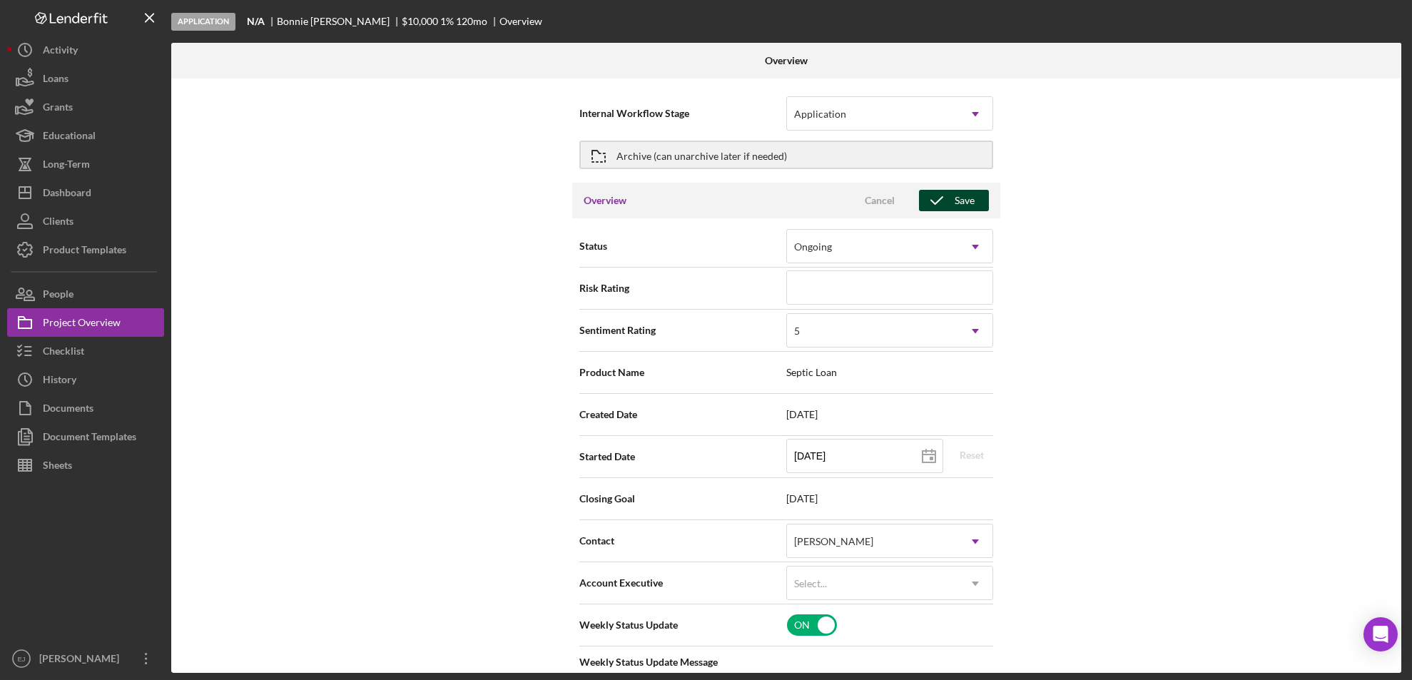
click at [965, 193] on div "Save" at bounding box center [965, 200] width 20 height 21
